Goal: Information Seeking & Learning: Check status

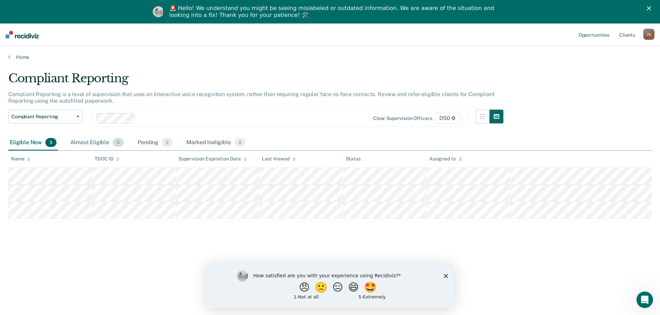
click at [97, 144] on div "Almost Eligible 3" at bounding box center [97, 142] width 56 height 15
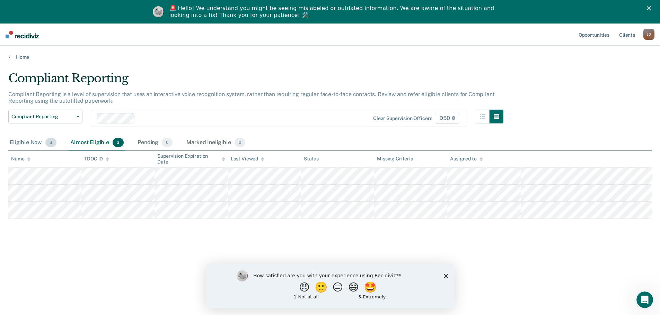
click at [37, 145] on div "Eligible Now 3" at bounding box center [33, 142] width 50 height 15
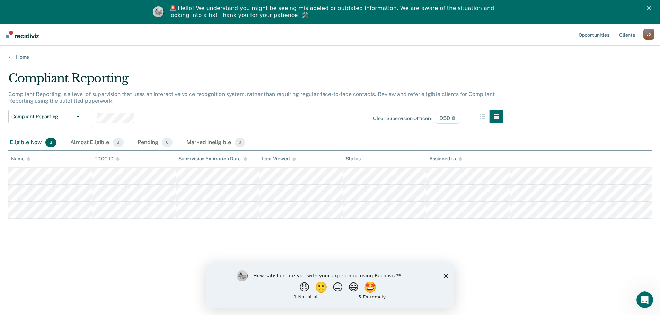
click at [444, 276] on icon "Close survey" at bounding box center [445, 276] width 4 height 4
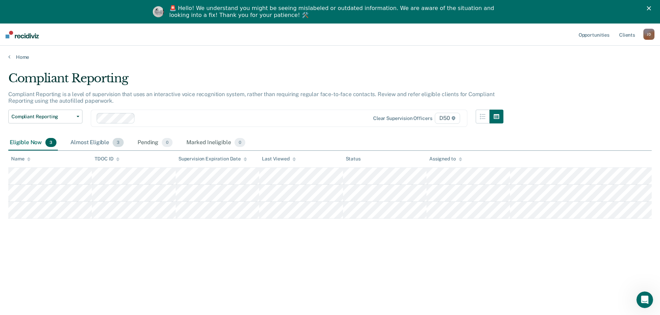
click at [107, 143] on div "Almost Eligible 3" at bounding box center [97, 142] width 56 height 15
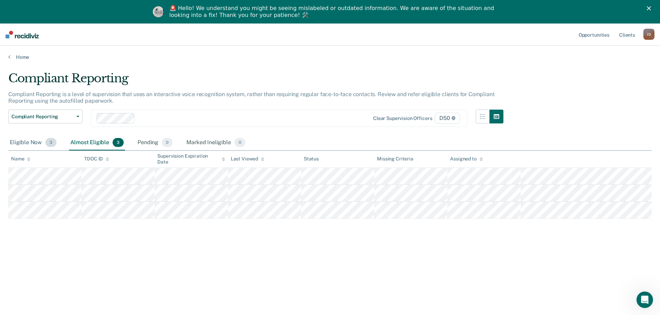
click at [32, 142] on div "Eligible Now 3" at bounding box center [33, 142] width 50 height 15
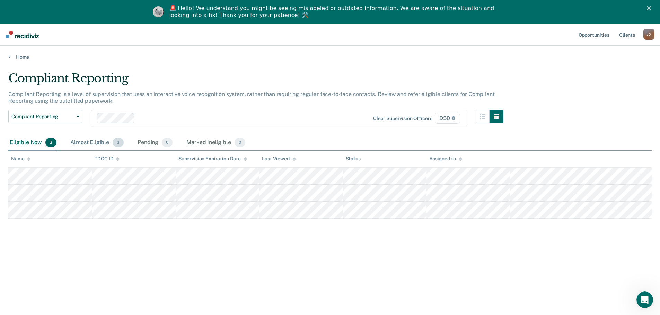
click at [87, 140] on div "Almost Eligible 3" at bounding box center [97, 142] width 56 height 15
